Goal: Transaction & Acquisition: Purchase product/service

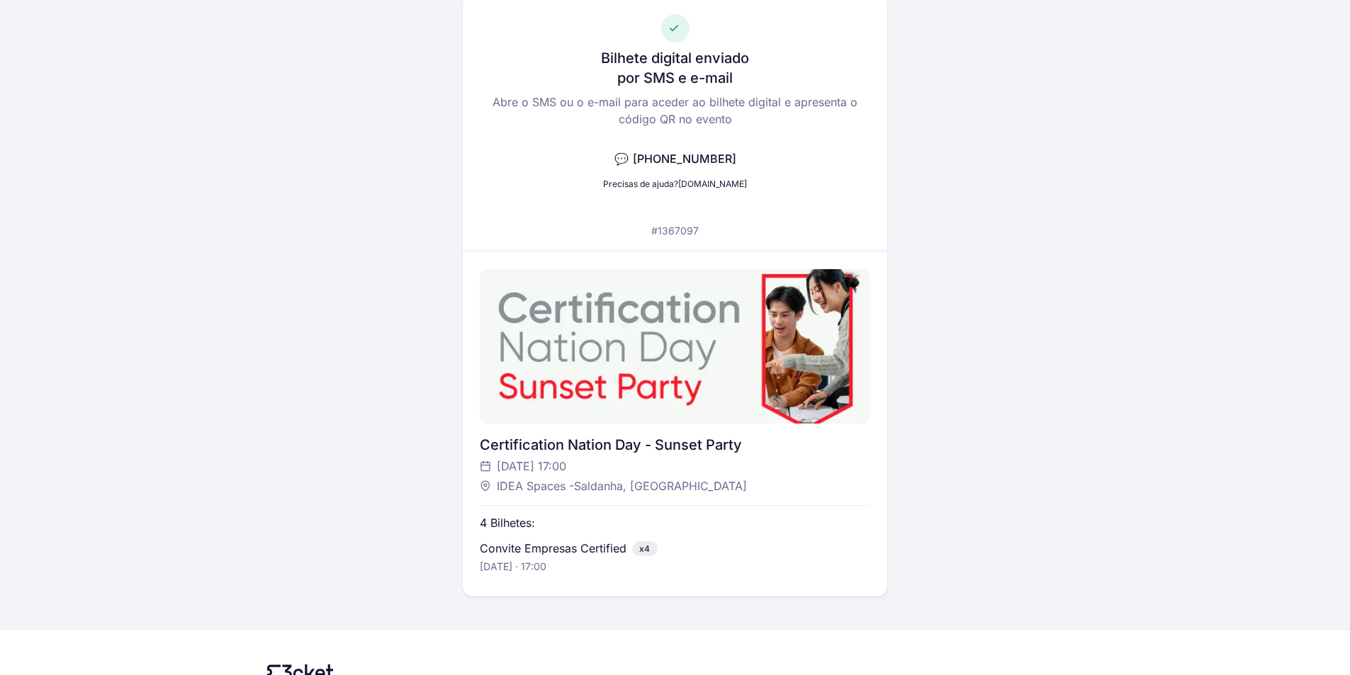
scroll to position [162, 0]
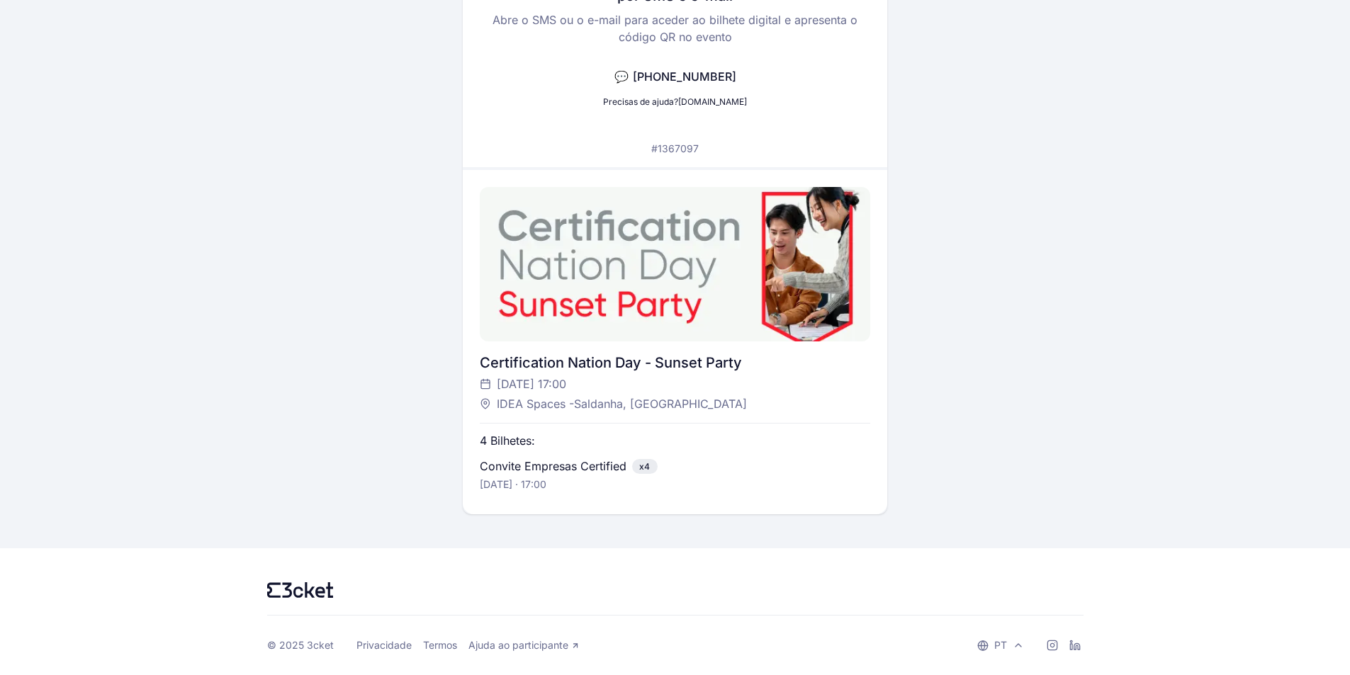
drag, startPoint x: 706, startPoint y: 305, endPoint x: 586, endPoint y: 300, distance: 120.5
click at [586, 300] on div at bounding box center [675, 264] width 390 height 154
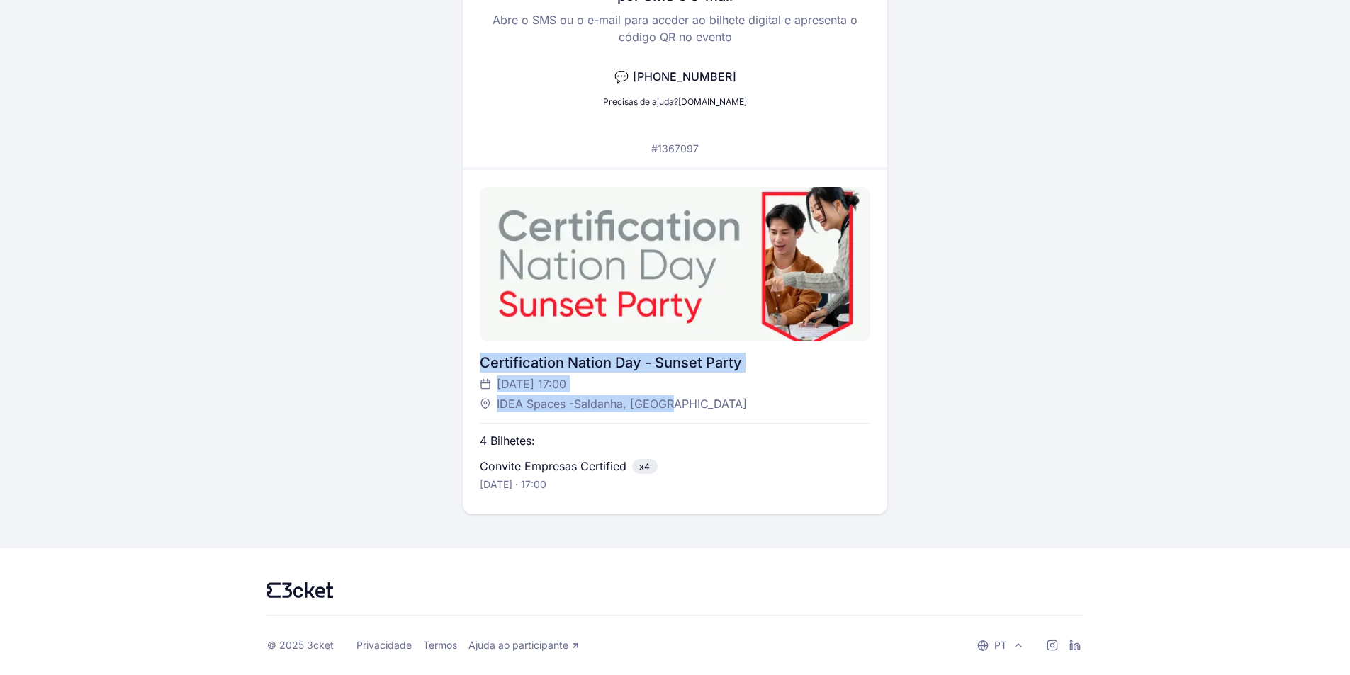
drag, startPoint x: 480, startPoint y: 361, endPoint x: 760, endPoint y: 401, distance: 283.3
click at [760, 401] on div "Certification Nation Day - Sunset Party Quinta, 16 out às 17:00 IDEA Spaces -Sa…" at bounding box center [675, 383] width 390 height 60
copy div "Certification Nation Day - Sunset Party Quinta, 16 out às 17:00 IDEA Spaces -Sa…"
click at [507, 360] on div "Certification Nation Day - Sunset Party" at bounding box center [675, 363] width 390 height 20
drag, startPoint x: 744, startPoint y: 361, endPoint x: 469, endPoint y: 364, distance: 274.9
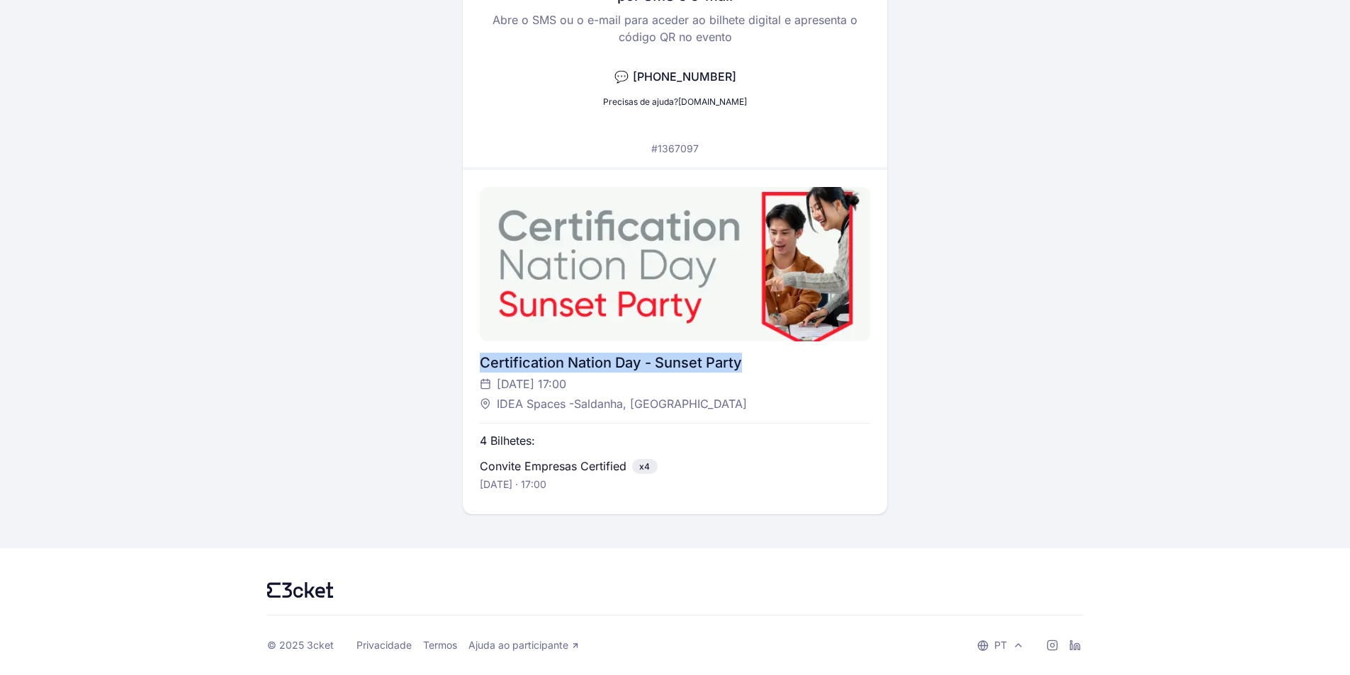
click at [469, 364] on div "Certification Nation Day - Sunset Party Quinta, 16 out às 17:00 IDEA Spaces -Sa…" at bounding box center [675, 342] width 424 height 344
copy div "Certification Nation Day - Sunset Party"
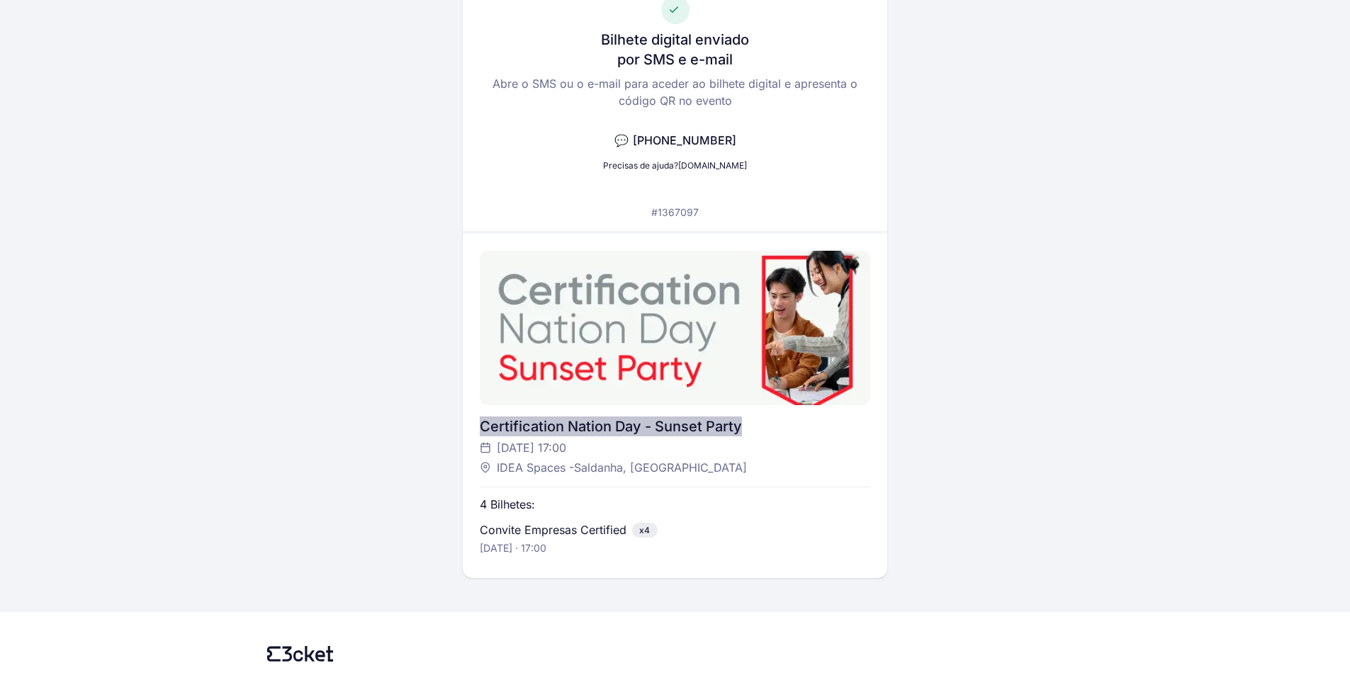
scroll to position [0, 0]
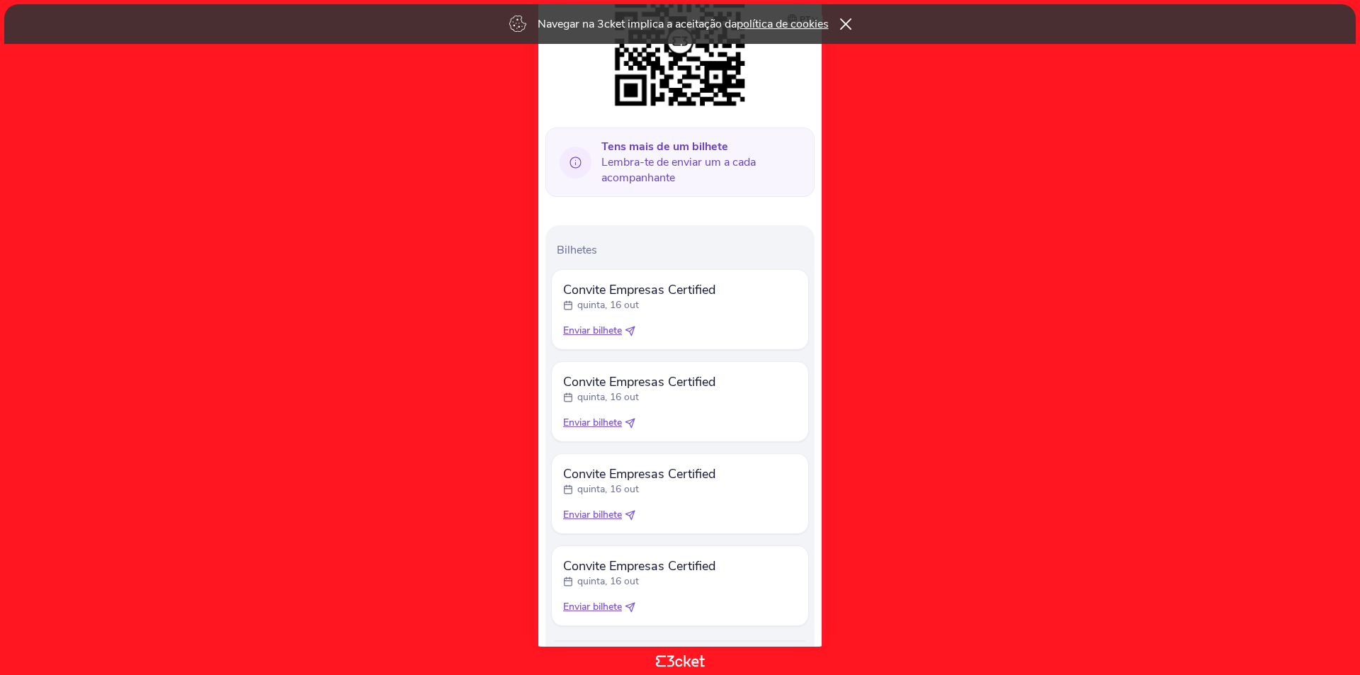
scroll to position [330, 0]
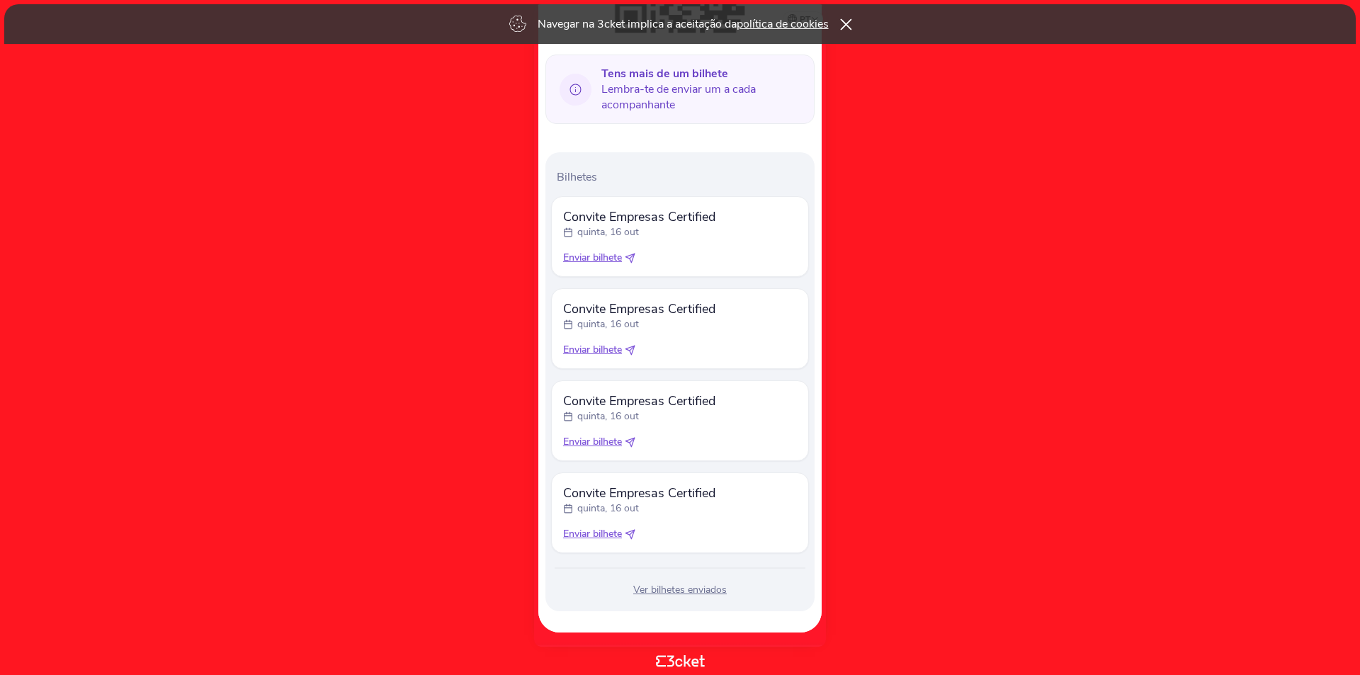
click at [850, 25] on icon at bounding box center [845, 23] width 11 height 11
